Goal: Check status: Check status

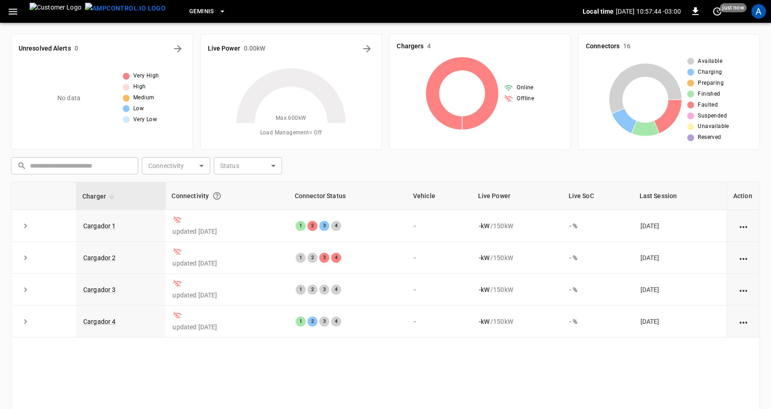
click at [120, 39] on div "Unresolved Alerts 0 No data Very High High Medium Low Very Low" at bounding box center [102, 92] width 182 height 116
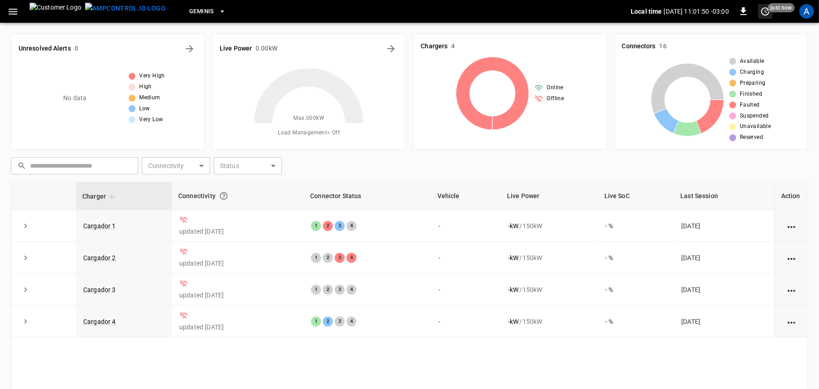
click at [767, 8] on icon "set refresh interval" at bounding box center [766, 11] width 8 height 8
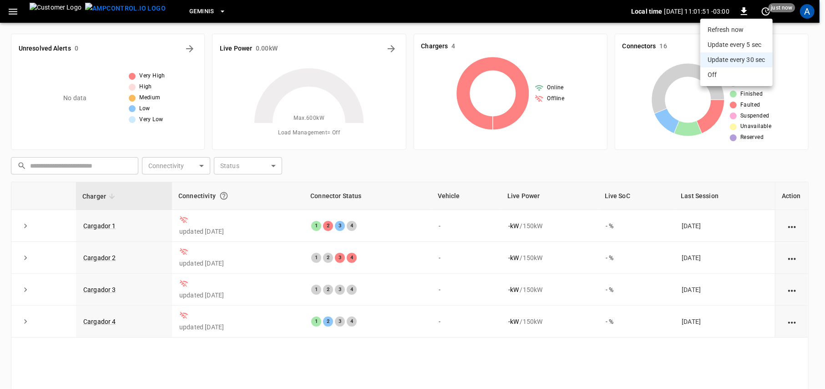
click at [744, 28] on li "Refresh now" at bounding box center [736, 29] width 72 height 15
click at [771, 228] on div at bounding box center [412, 194] width 825 height 389
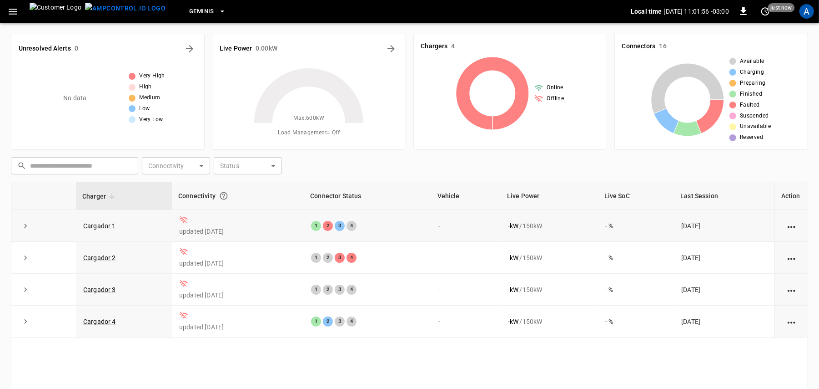
click at [771, 230] on icon "action cell options" at bounding box center [791, 226] width 11 height 11
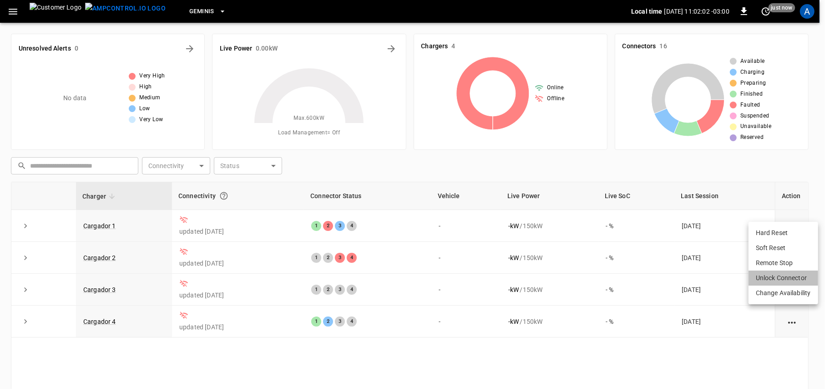
click at [771, 270] on li "Unlock Connector" at bounding box center [784, 277] width 70 height 15
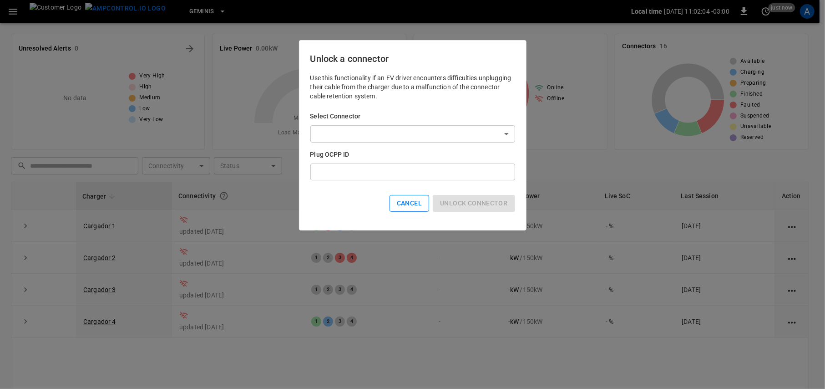
click at [416, 202] on button "Cancel" at bounding box center [410, 203] width 40 height 17
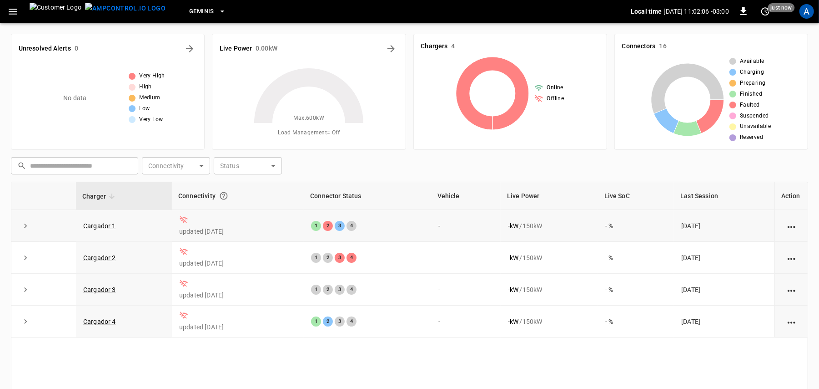
click at [771, 228] on icon "action cell options" at bounding box center [792, 227] width 8 height 2
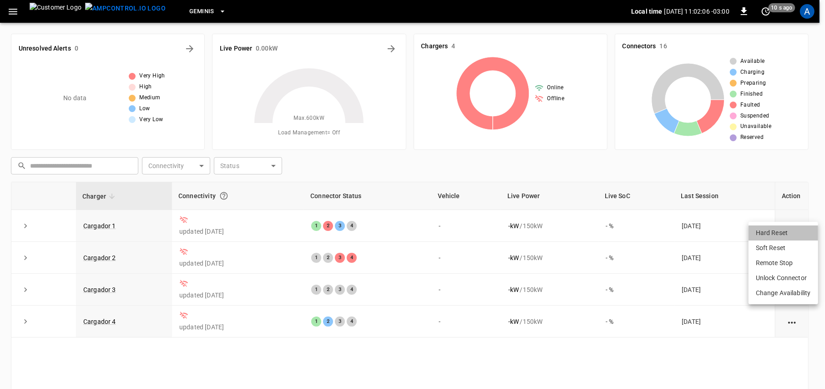
click at [771, 234] on li "Hard Reset" at bounding box center [784, 232] width 70 height 15
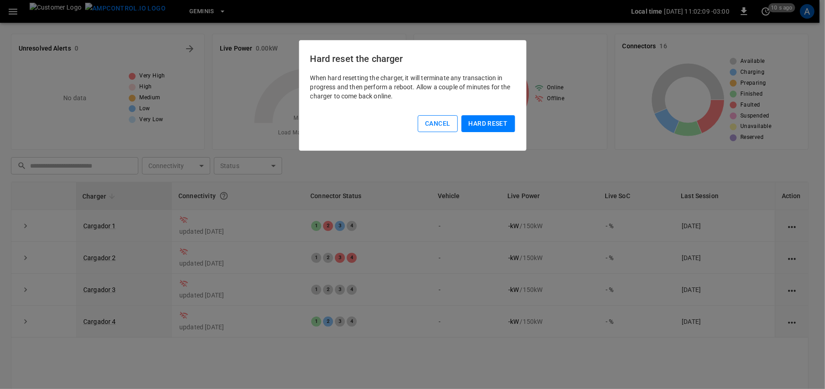
click at [437, 124] on button "Cancel" at bounding box center [438, 123] width 40 height 17
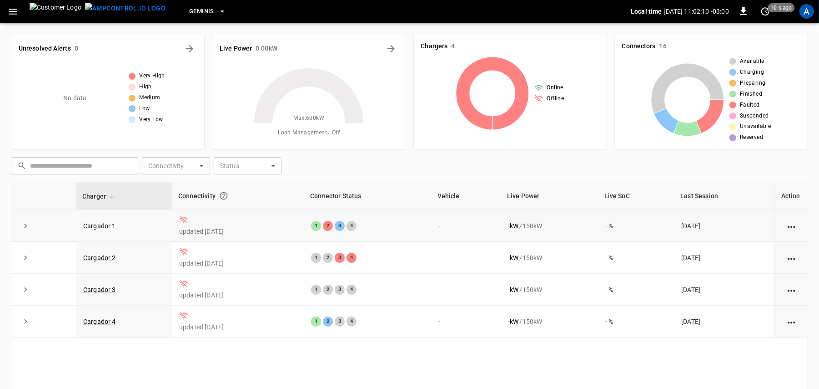
click at [771, 230] on icon "action cell options" at bounding box center [791, 226] width 11 height 11
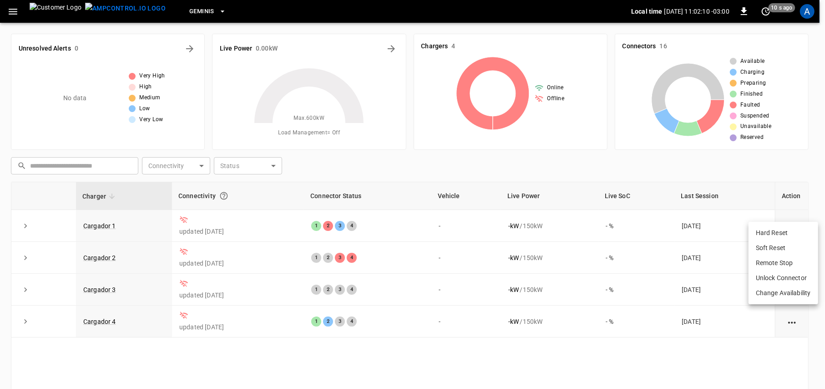
click at [771, 246] on li "Soft Reset" at bounding box center [784, 247] width 70 height 15
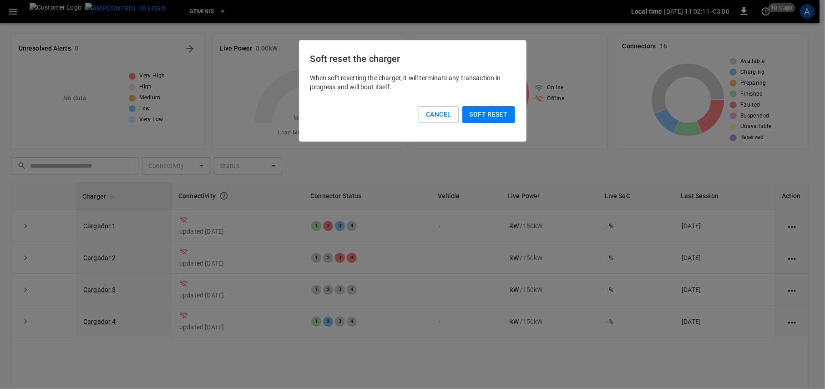
click at [479, 116] on button "Soft reset" at bounding box center [488, 114] width 53 height 17
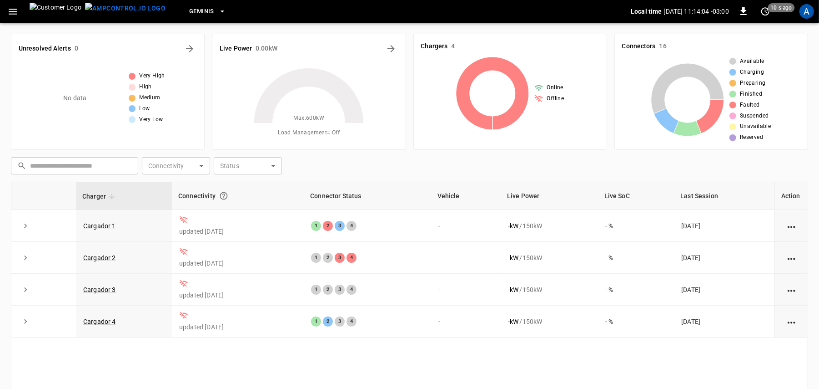
click at [341, 361] on div "Charger Connectivity Connector Status Vehicle Live Power Live SoC Last Session …" at bounding box center [410, 318] width 798 height 272
click at [789, 263] on icon "action cell options" at bounding box center [791, 258] width 11 height 11
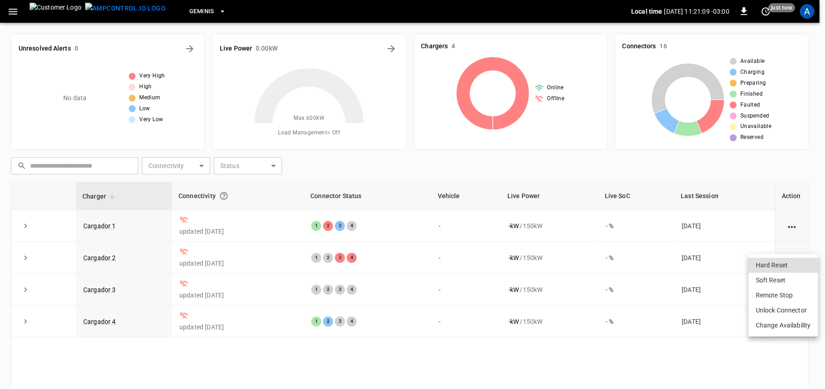
click at [796, 327] on li "Change Availability" at bounding box center [784, 325] width 70 height 15
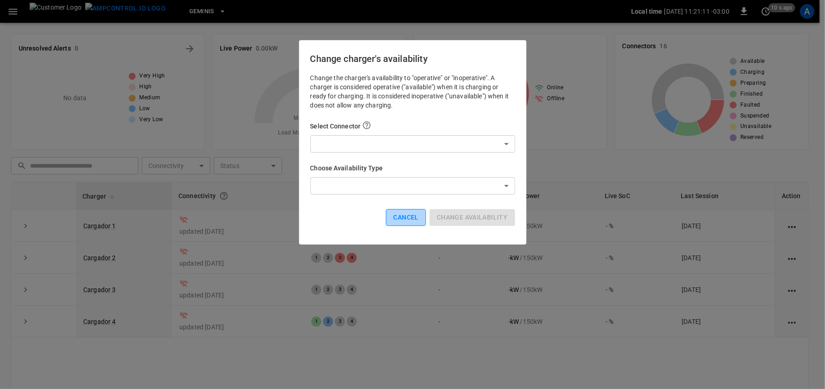
click at [394, 219] on button "Cancel" at bounding box center [406, 217] width 40 height 17
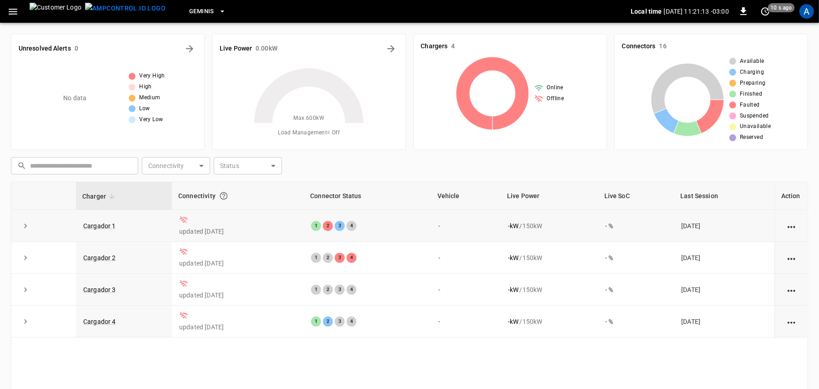
click at [184, 221] on icon at bounding box center [183, 219] width 9 height 9
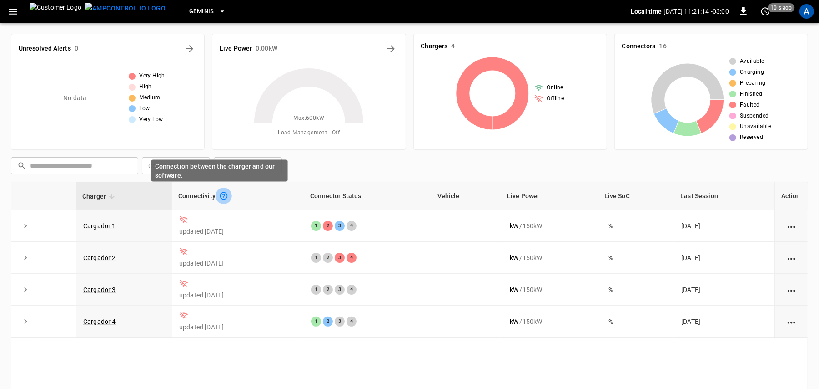
click at [219, 195] on icon "Connection between the charger and our software." at bounding box center [223, 195] width 9 height 9
click at [219, 196] on icon "Connection between the charger and our software." at bounding box center [223, 195] width 9 height 9
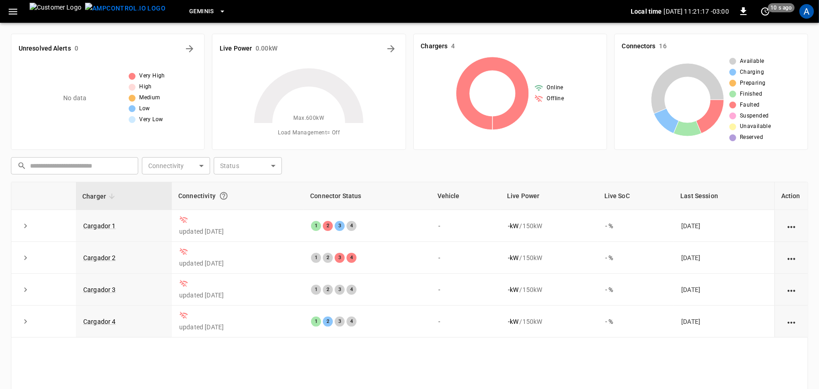
click at [306, 171] on icon at bounding box center [309, 123] width 114 height 114
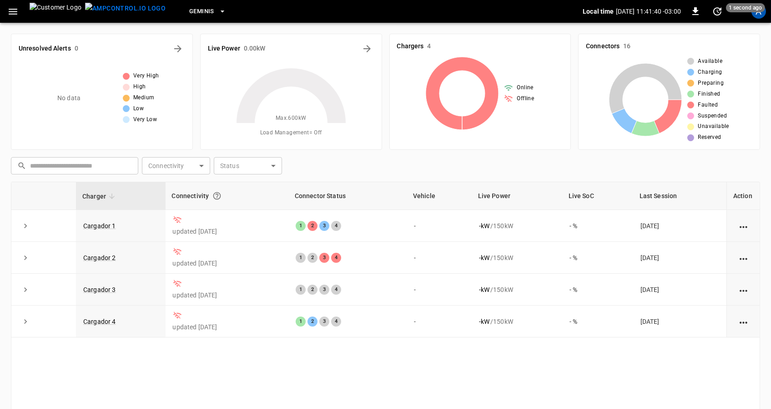
click at [12, 9] on icon "button" at bounding box center [13, 12] width 9 height 6
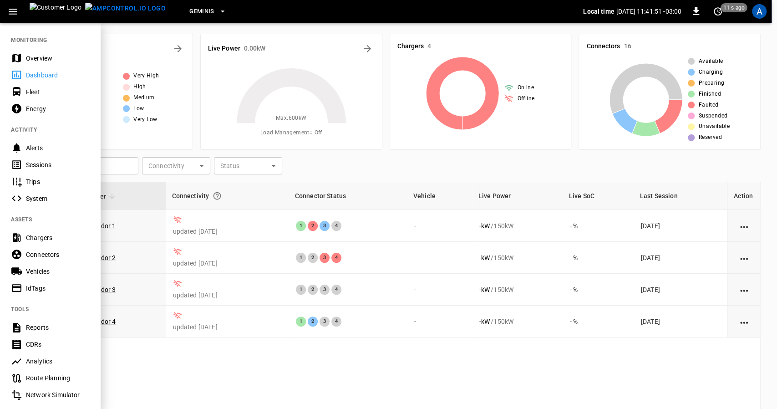
click at [47, 238] on div "Chargers" at bounding box center [57, 237] width 63 height 9
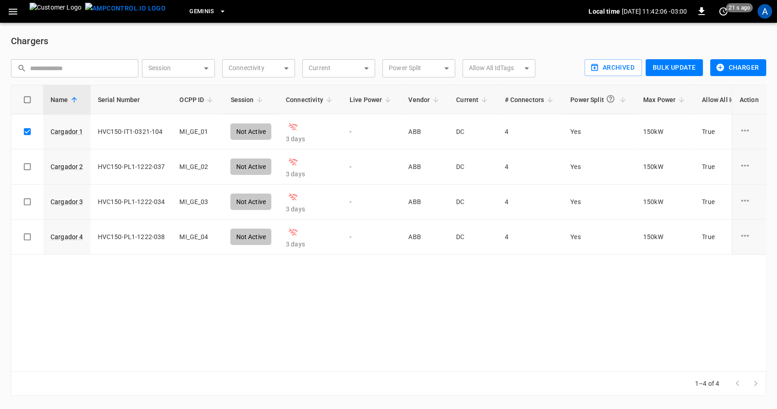
click at [738, 71] on button "Charger" at bounding box center [738, 67] width 56 height 17
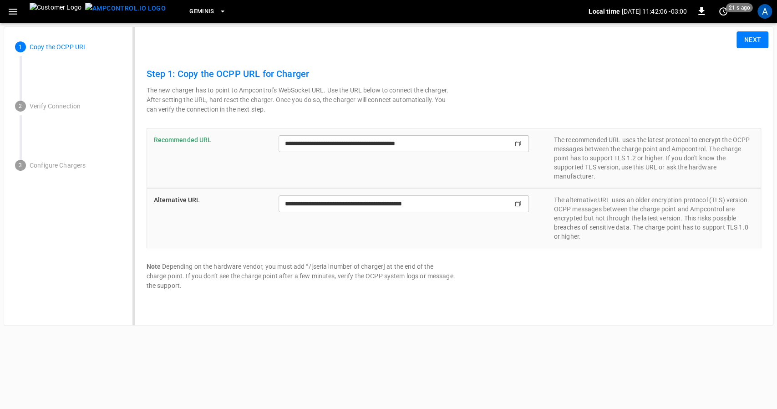
type input "**********"
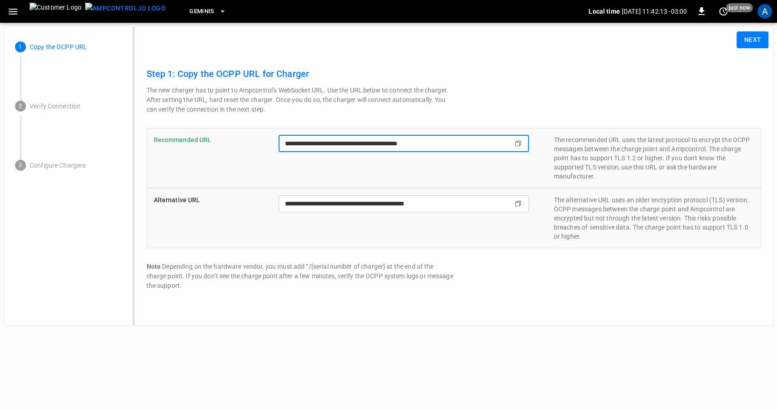
drag, startPoint x: 449, startPoint y: 142, endPoint x: 229, endPoint y: 141, distance: 219.8
click at [229, 141] on div "**********" at bounding box center [454, 158] width 615 height 60
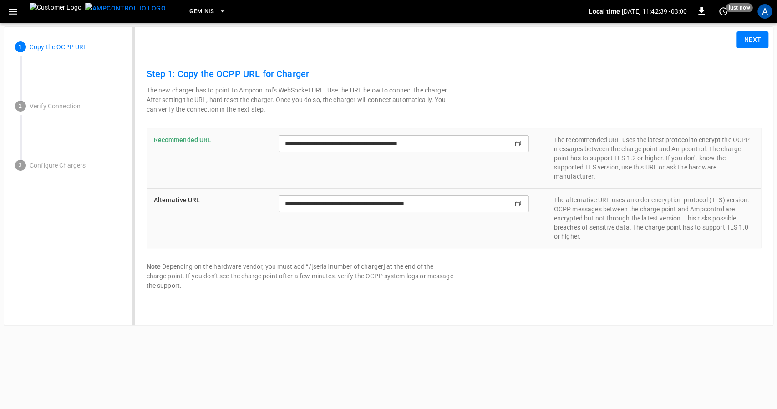
click at [37, 9] on img at bounding box center [56, 11] width 52 height 17
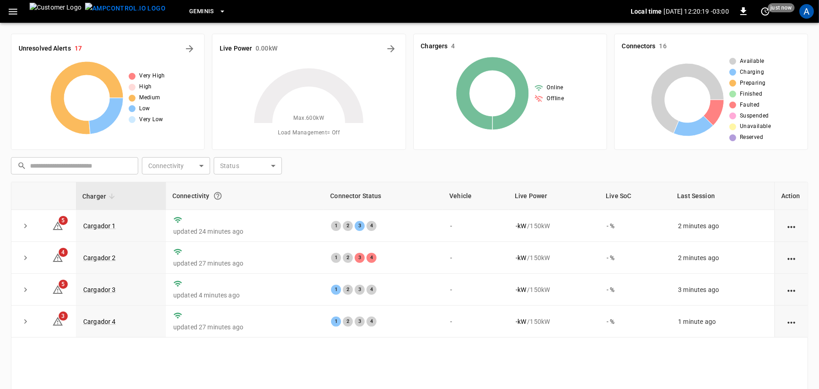
drag, startPoint x: 814, startPoint y: 15, endPoint x: 809, endPoint y: 19, distance: 6.5
click at [814, 15] on div "A" at bounding box center [807, 11] width 15 height 15
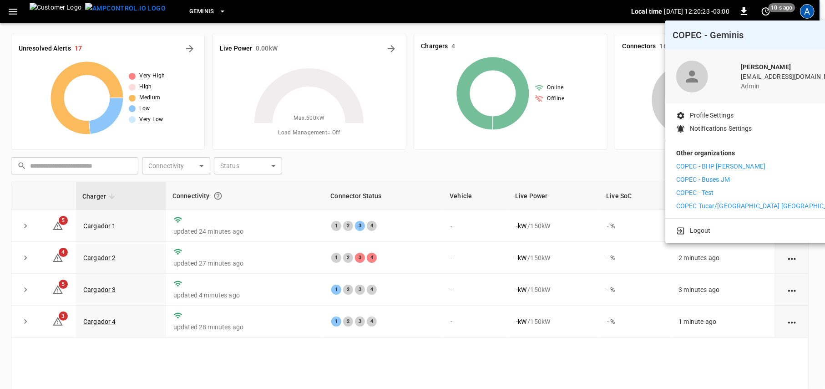
click at [754, 166] on li "COPEC - BHP [PERSON_NAME]" at bounding box center [759, 167] width 167 height 10
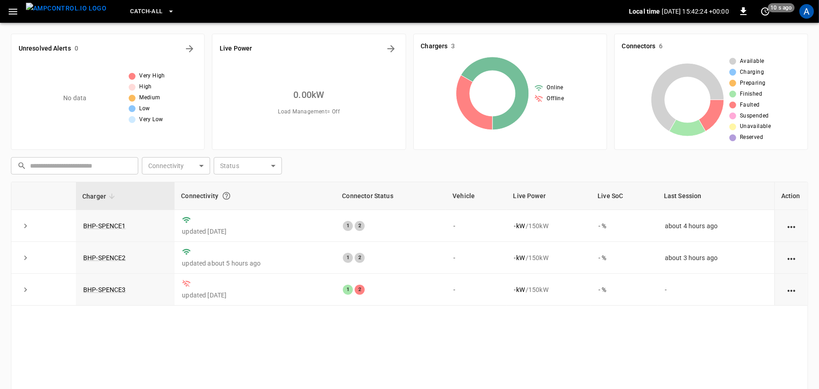
click at [263, 319] on div "Charger Connectivity Connector Status Vehicle Live Power Live SoC Last Session …" at bounding box center [410, 318] width 798 height 272
click at [809, 17] on div "A" at bounding box center [807, 11] width 15 height 15
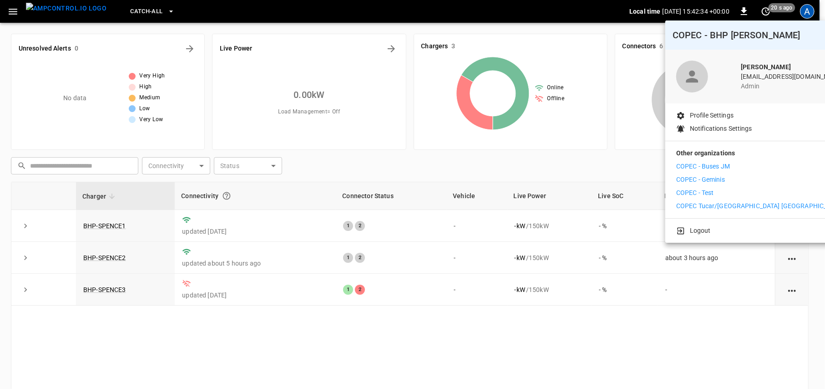
click at [724, 181] on p "COPEC - Geminis" at bounding box center [700, 180] width 49 height 10
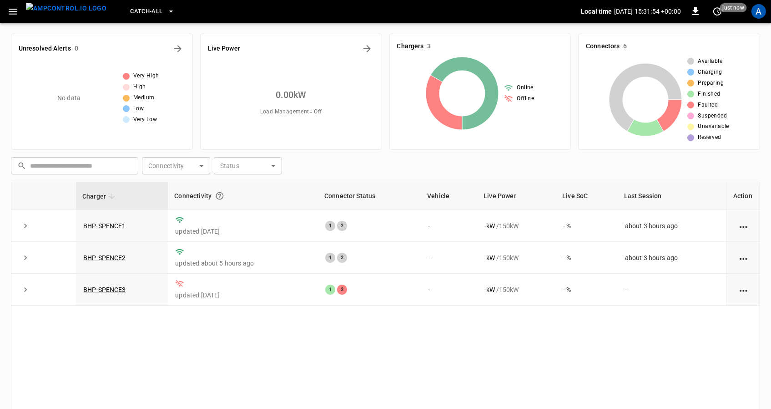
click at [351, 333] on div "Charger Connectivity Connector Status Vehicle Live Power Live SoC Last Session …" at bounding box center [385, 325] width 749 height 286
click at [761, 15] on div "A" at bounding box center [759, 11] width 15 height 15
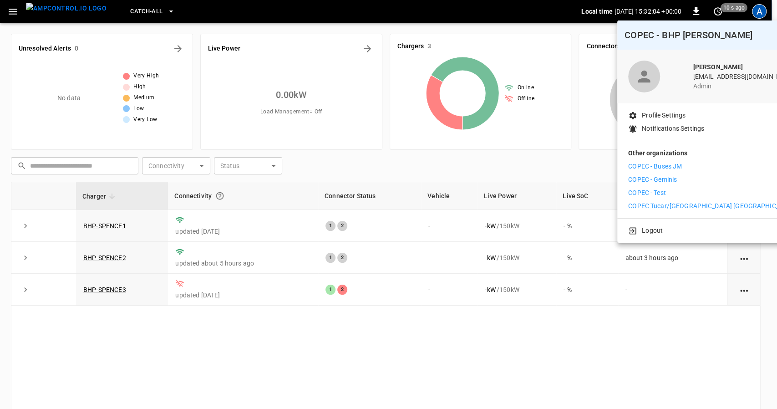
click at [689, 179] on li "COPEC - Geminis" at bounding box center [711, 180] width 167 height 10
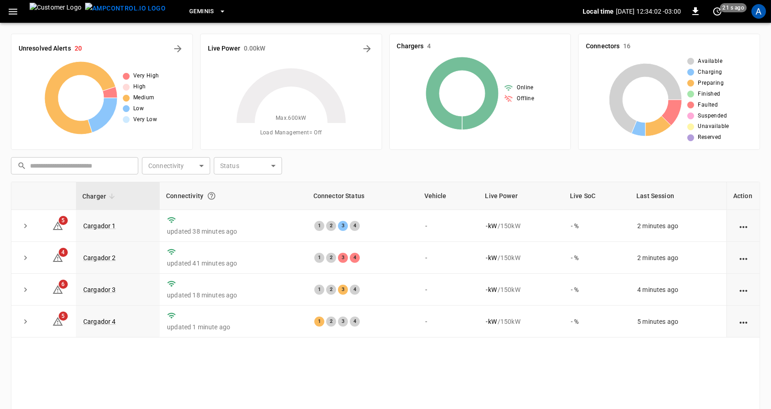
click at [346, 365] on div "Charger Connectivity Connector Status Vehicle Live Power Live SoC Last Session …" at bounding box center [385, 325] width 749 height 286
click at [761, 14] on div "A" at bounding box center [759, 11] width 15 height 15
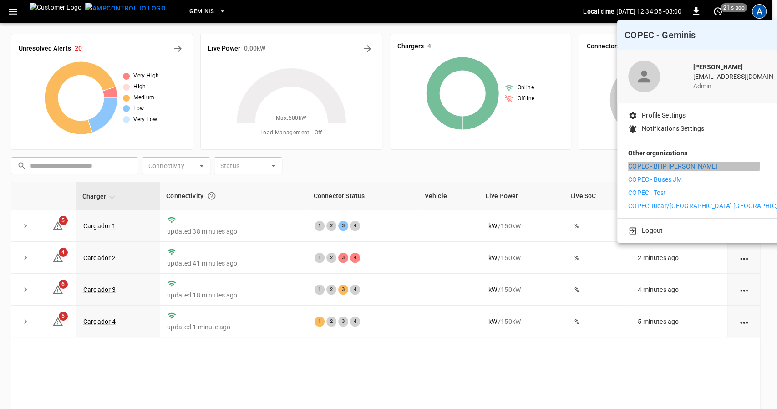
click at [681, 164] on p "COPEC - BHP [PERSON_NAME]" at bounding box center [672, 167] width 89 height 10
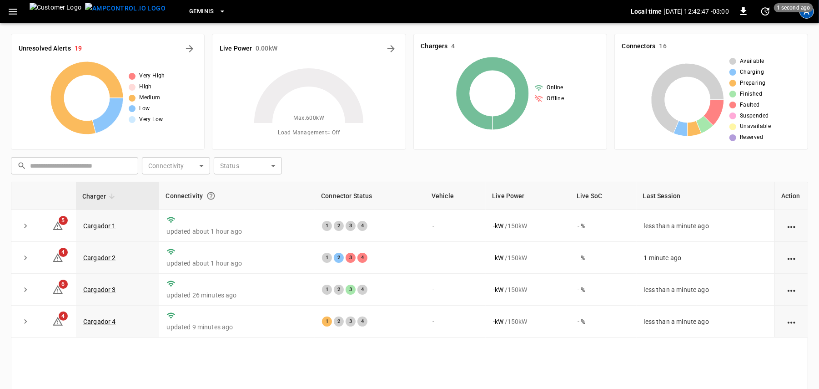
click at [811, 15] on div "A" at bounding box center [807, 11] width 15 height 15
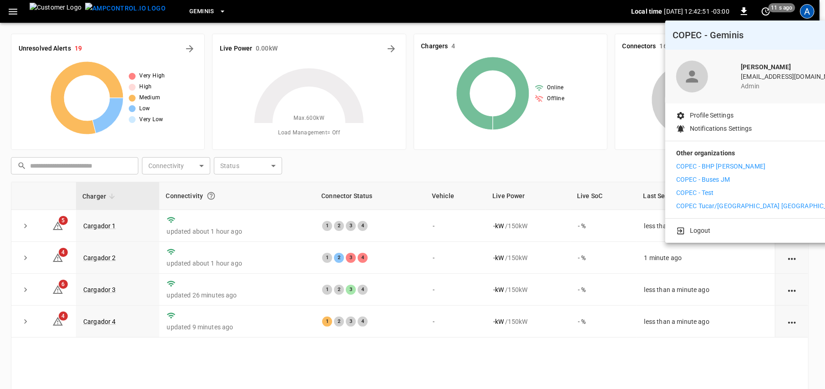
click at [734, 162] on p "COPEC - BHP [PERSON_NAME]" at bounding box center [720, 167] width 89 height 10
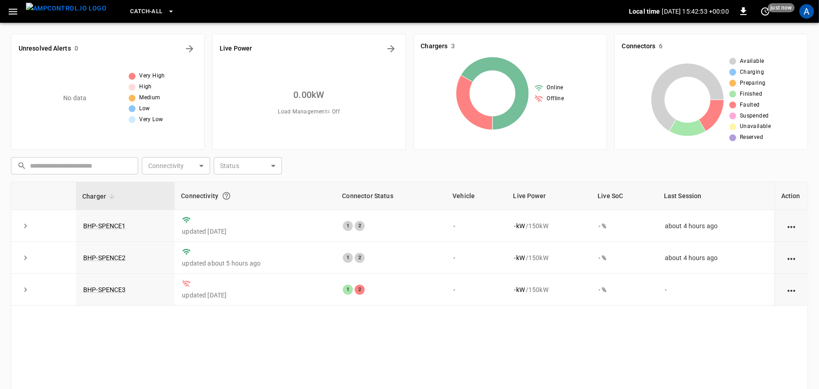
click at [228, 343] on div "Charger Connectivity Connector Status Vehicle Live Power Live SoC Last Session …" at bounding box center [410, 318] width 798 height 272
click at [324, 338] on div "Charger Connectivity Connector Status Vehicle Live Power Live SoC Last Session …" at bounding box center [410, 318] width 798 height 272
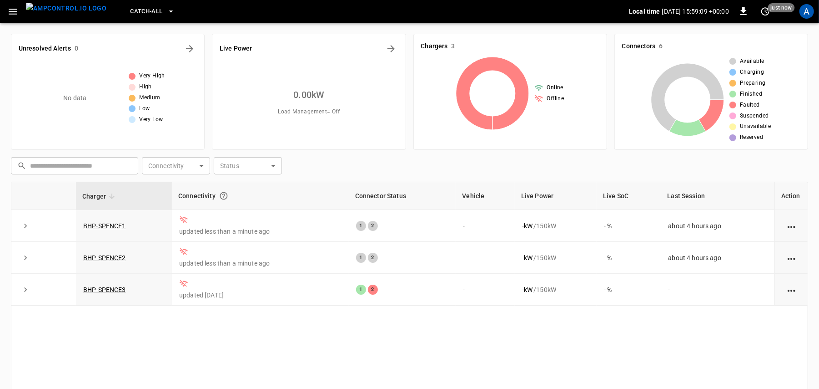
click at [258, 354] on div "Charger Connectivity Connector Status Vehicle Live Power Live SoC Last Session …" at bounding box center [410, 318] width 798 height 272
click at [809, 16] on div "A" at bounding box center [807, 11] width 15 height 15
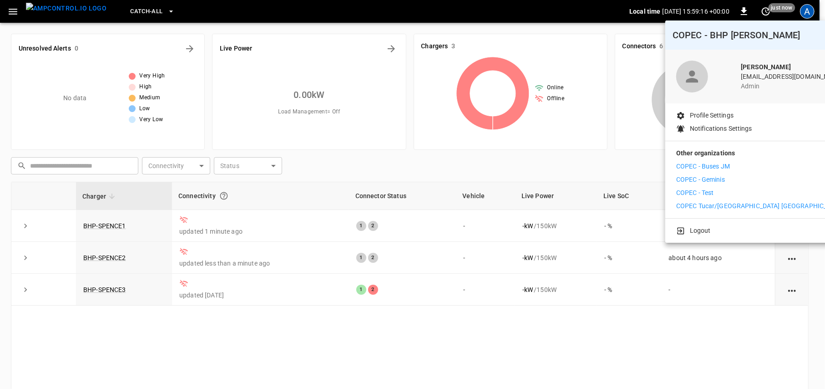
click at [712, 180] on p "COPEC - Geminis" at bounding box center [700, 180] width 49 height 10
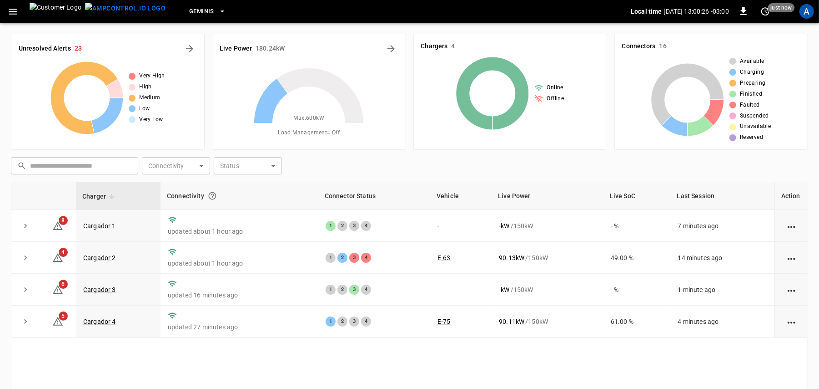
click at [588, 166] on div "​ ​ Connectivity ​ Connectivity Status ​ Status" at bounding box center [407, 163] width 801 height 21
